Goal: Task Accomplishment & Management: Complete application form

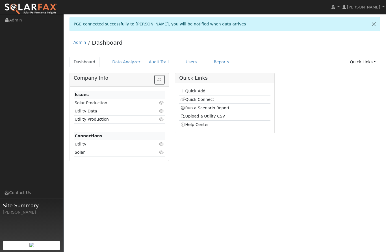
scroll to position [-13, 0]
click at [372, 62] on link "Quick Links" at bounding box center [362, 62] width 34 height 10
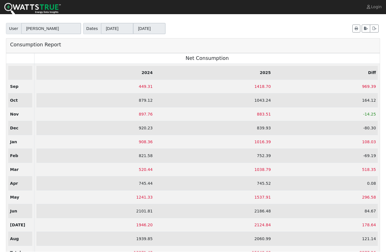
scroll to position [21, 0]
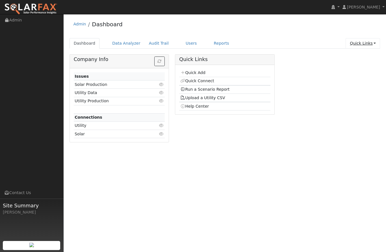
click at [370, 44] on link "Quick Links" at bounding box center [362, 43] width 34 height 10
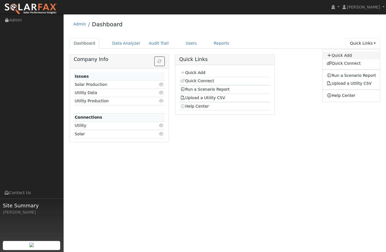
click at [346, 58] on link "Quick Add" at bounding box center [350, 55] width 57 height 8
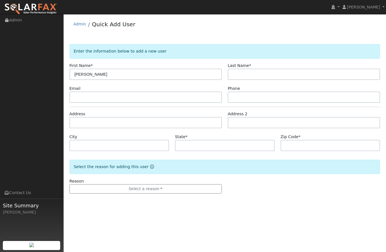
type input "[PERSON_NAME]"
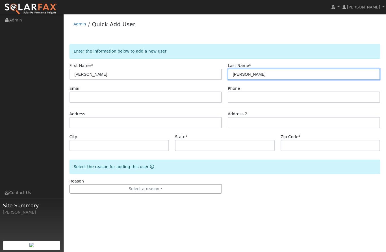
type input "[PERSON_NAME]"
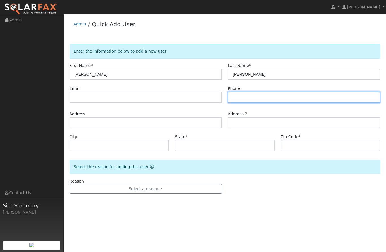
click at [283, 102] on input "text" at bounding box center [304, 96] width 152 height 11
type input "916692506"
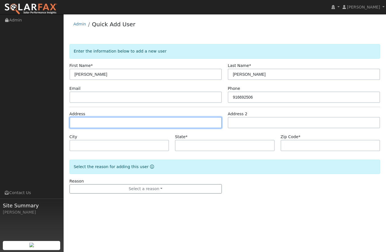
click at [195, 121] on input "text" at bounding box center [145, 122] width 152 height 11
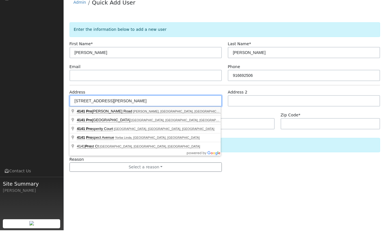
type input "4141 Prospector Road"
type input "Loomis"
type input "CA"
type input "95650"
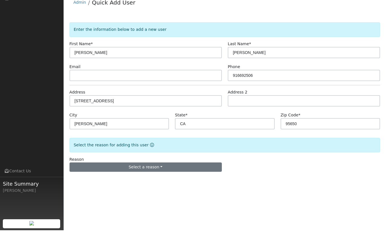
click at [170, 184] on button "Select a reason" at bounding box center [145, 189] width 152 height 10
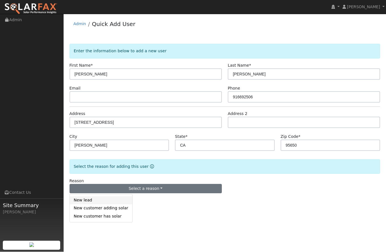
click at [103, 201] on link "New lead" at bounding box center [101, 200] width 62 height 8
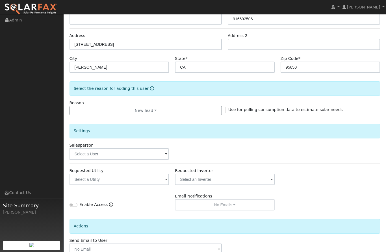
scroll to position [86, 0]
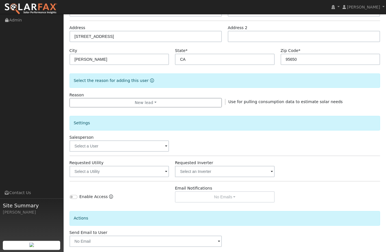
click at [160, 142] on input "text" at bounding box center [119, 146] width 100 height 11
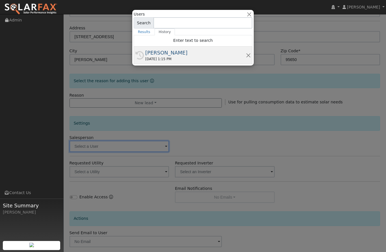
click at [171, 54] on div "[PERSON_NAME]" at bounding box center [195, 53] width 100 height 8
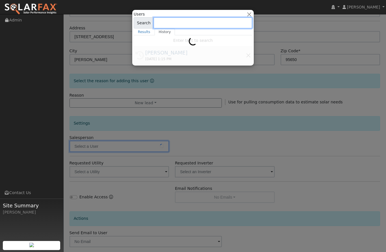
type input "[PERSON_NAME]"
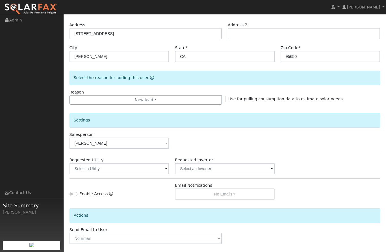
scroll to position [113, 0]
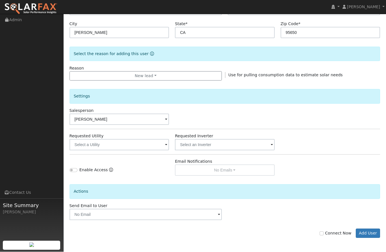
click at [323, 231] on input "Connect Now" at bounding box center [321, 233] width 4 height 4
checkbox input "true"
click at [369, 233] on button "Add User" at bounding box center [367, 234] width 25 height 10
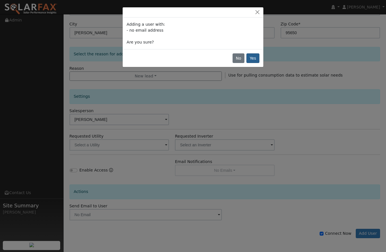
click at [250, 58] on button "Yes" at bounding box center [252, 58] width 13 height 10
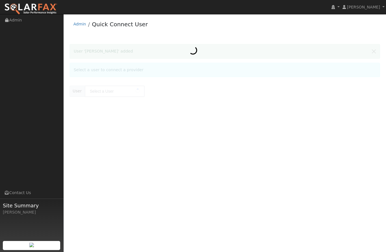
type input "[PERSON_NAME]"
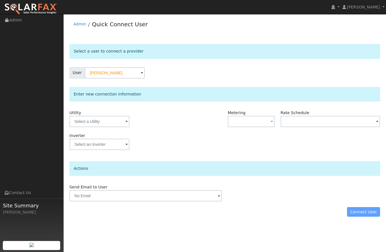
click at [102, 123] on input "text" at bounding box center [99, 121] width 60 height 11
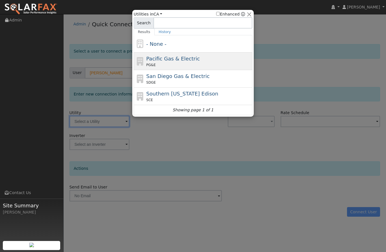
click at [195, 59] on div "Pacific Gas & Electric PG&E" at bounding box center [198, 61] width 105 height 13
type input "PG&E"
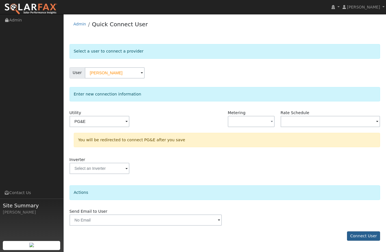
click at [366, 237] on button "Connect User" at bounding box center [363, 236] width 33 height 10
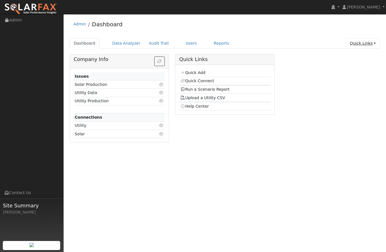
click at [375, 47] on link "Quick Links" at bounding box center [362, 43] width 34 height 10
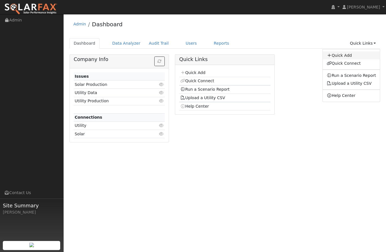
click at [348, 54] on link "Quick Add" at bounding box center [350, 55] width 57 height 8
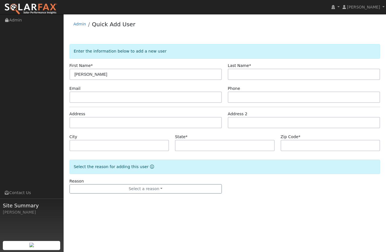
type input "Sarah"
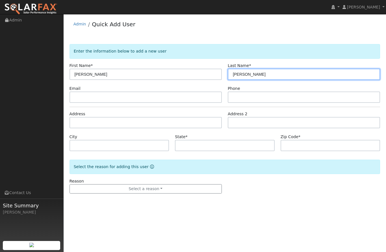
type input "Knudson"
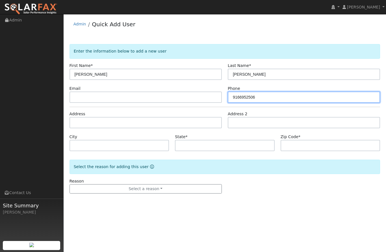
click at [246, 96] on input "9166952506" at bounding box center [304, 96] width 152 height 11
click at [248, 99] on input "9166952506" at bounding box center [304, 96] width 152 height 11
type input "9166952506"
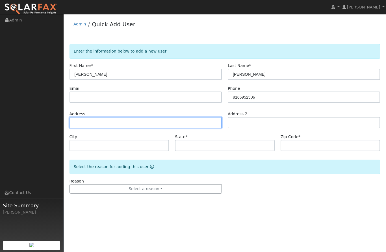
click at [159, 127] on input "text" at bounding box center [145, 122] width 152 height 11
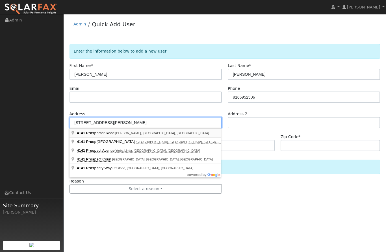
type input "4141 Prospector Road"
type input "Loomis"
type input "CA"
type input "95650"
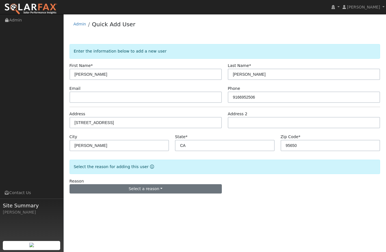
click at [171, 187] on button "Select a reason" at bounding box center [145, 189] width 152 height 10
click at [109, 160] on link "New lead" at bounding box center [101, 161] width 62 height 8
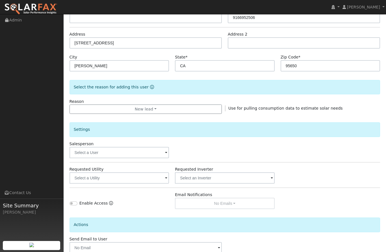
scroll to position [82, 0]
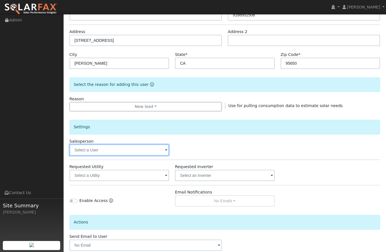
click at [160, 150] on input "text" at bounding box center [119, 149] width 100 height 11
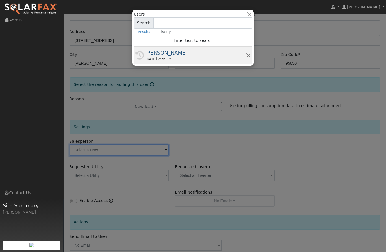
click at [177, 55] on div "Chris Hilton" at bounding box center [195, 53] width 100 height 8
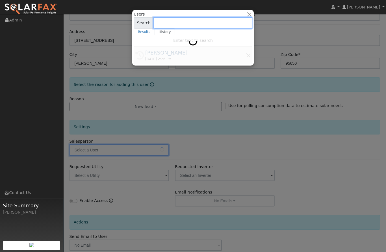
type input "Chris Hilton"
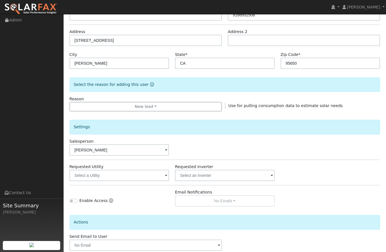
checkbox input "true"
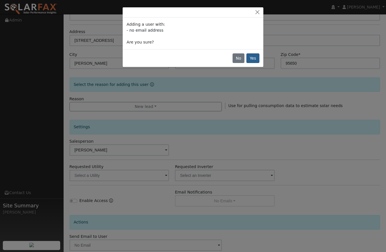
click at [253, 61] on button "Yes" at bounding box center [252, 58] width 13 height 10
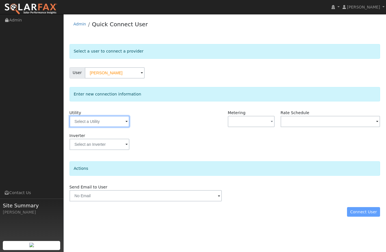
click at [108, 121] on input "text" at bounding box center [99, 121] width 60 height 11
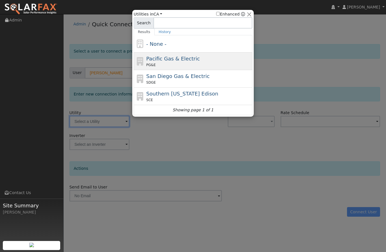
click at [208, 57] on div "Pacific Gas & Electric PG&E" at bounding box center [198, 61] width 105 height 13
type input "PG&E"
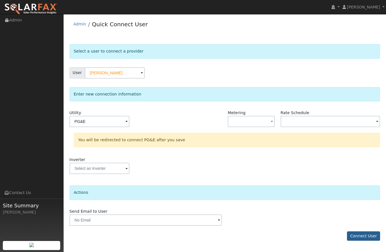
click at [371, 235] on button "Connect User" at bounding box center [363, 236] width 33 height 10
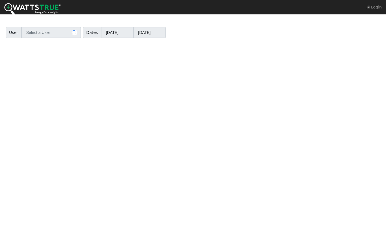
type input "[PERSON_NAME]"
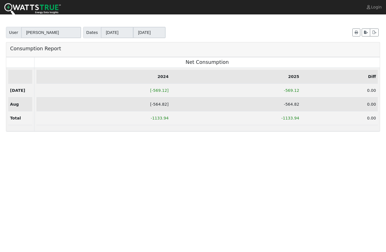
click at [298, 128] on td "2024 2025 Diff [ -569.12 ] -569.12 0.00 [ -564.82 ] -564.82 0.00 -1133.94 -1133…" at bounding box center [206, 99] width 345 height 64
